Goal: Task Accomplishment & Management: Manage account settings

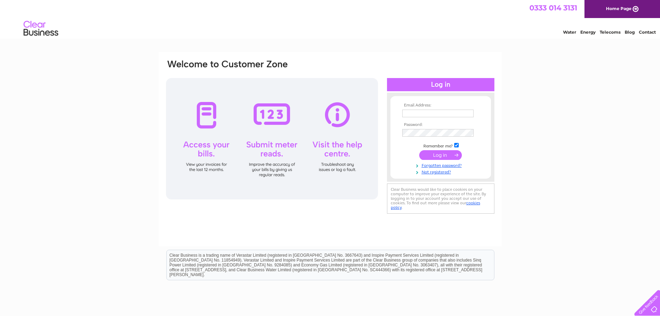
type input "accounts@queensparkfc.co.uk"
click at [433, 155] on input "submit" at bounding box center [440, 155] width 43 height 10
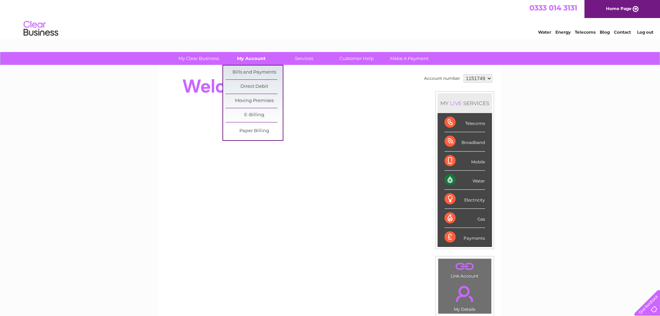
click at [248, 60] on link "My Account" at bounding box center [251, 58] width 57 height 13
click at [248, 74] on link "Bills and Payments" at bounding box center [254, 72] width 57 height 14
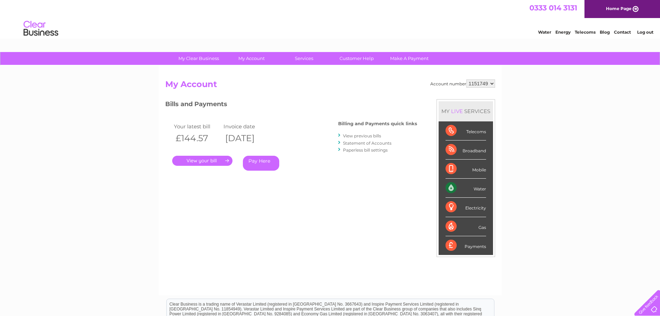
click at [358, 136] on link "View previous bills" at bounding box center [362, 135] width 38 height 5
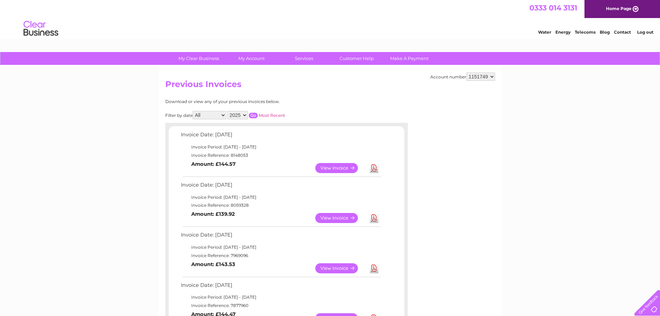
scroll to position [35, 0]
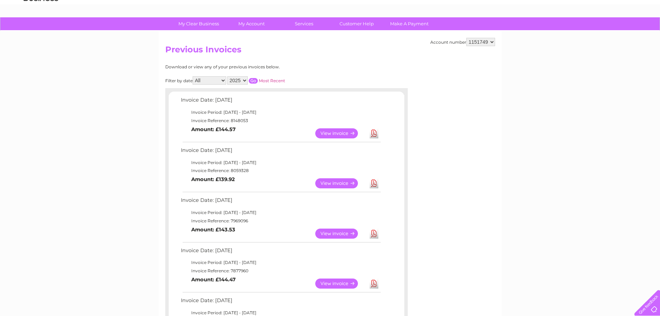
click at [378, 133] on td "Download" at bounding box center [374, 133] width 12 height 14
click at [375, 133] on link "Download" at bounding box center [374, 133] width 9 height 10
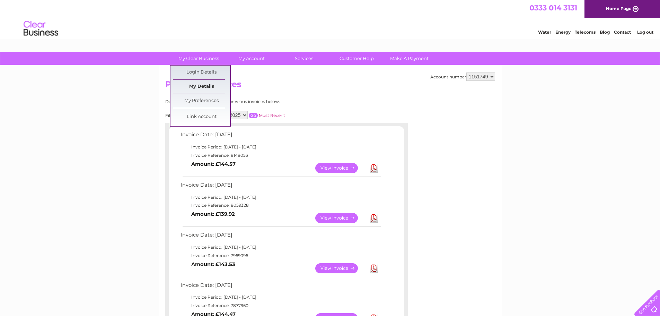
click at [202, 88] on link "My Details" at bounding box center [201, 87] width 57 height 14
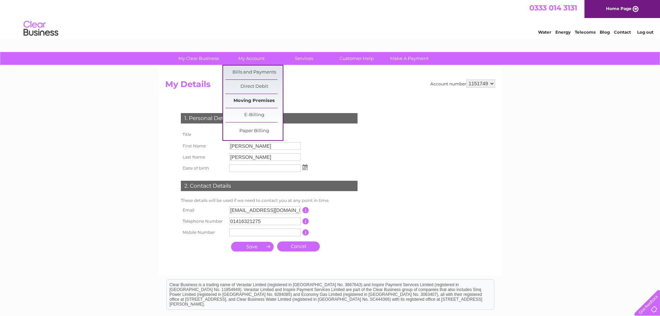
click at [257, 102] on link "Moving Premises" at bounding box center [254, 101] width 57 height 14
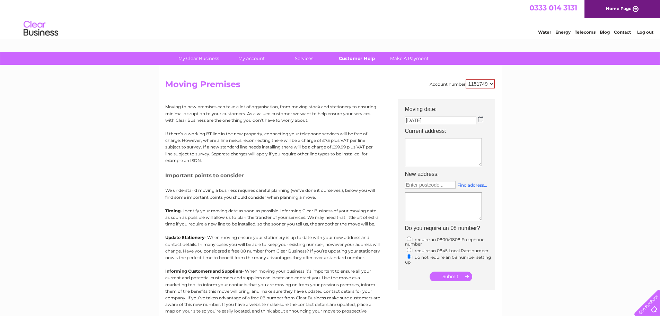
click at [356, 58] on link "Customer Help" at bounding box center [356, 58] width 57 height 13
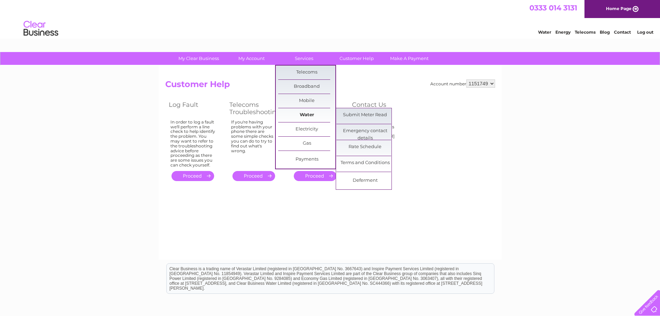
click at [307, 114] on link "Water" at bounding box center [306, 115] width 57 height 14
click at [306, 115] on link "Water" at bounding box center [306, 115] width 57 height 14
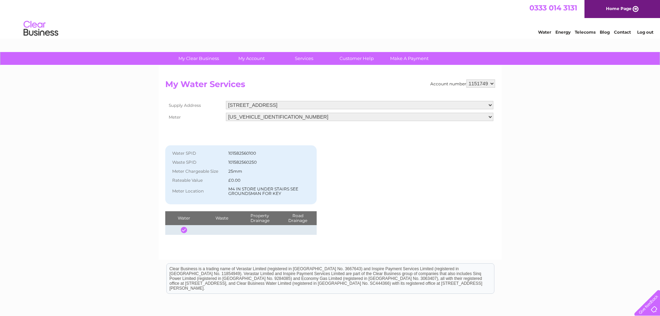
click at [317, 104] on select "[STREET_ADDRESS]" at bounding box center [359, 105] width 267 height 8
